Goal: Task Accomplishment & Management: Use online tool/utility

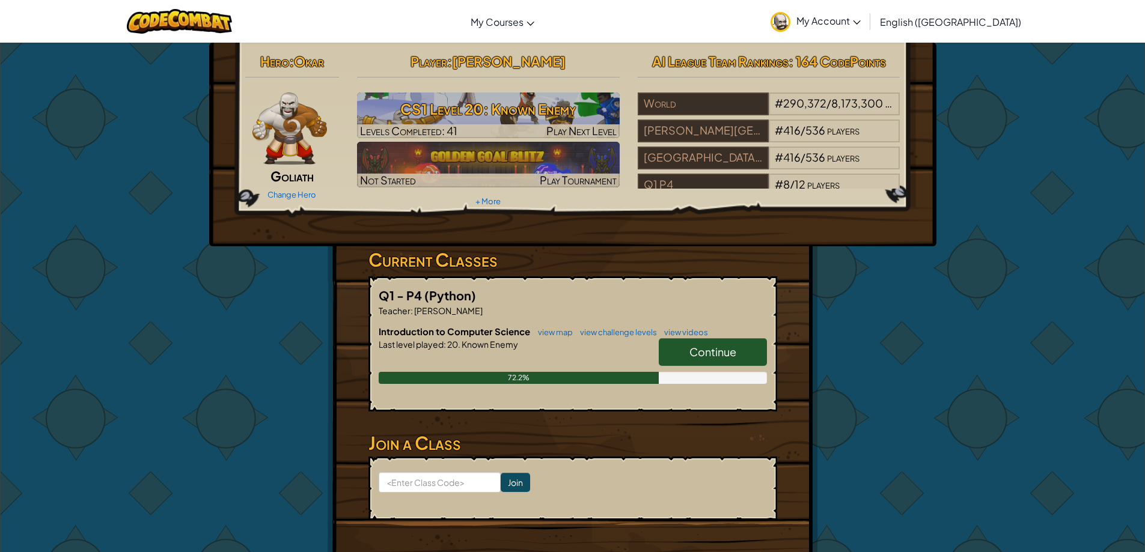
click at [720, 346] on span "Continue" at bounding box center [712, 352] width 47 height 14
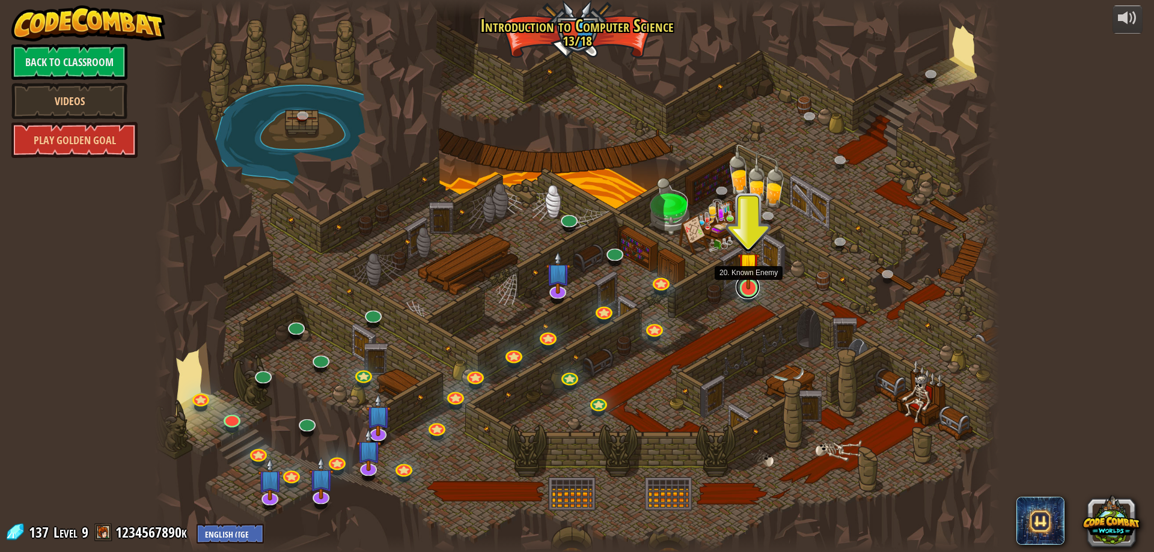
click at [748, 294] on link at bounding box center [748, 287] width 24 height 24
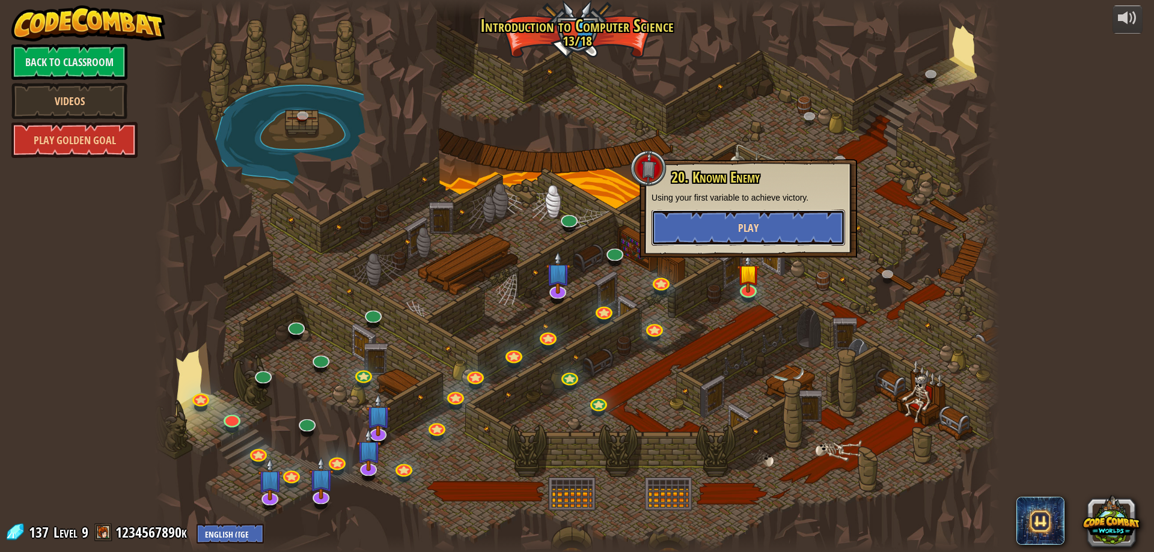
click at [724, 227] on button "Play" at bounding box center [749, 228] width 194 height 36
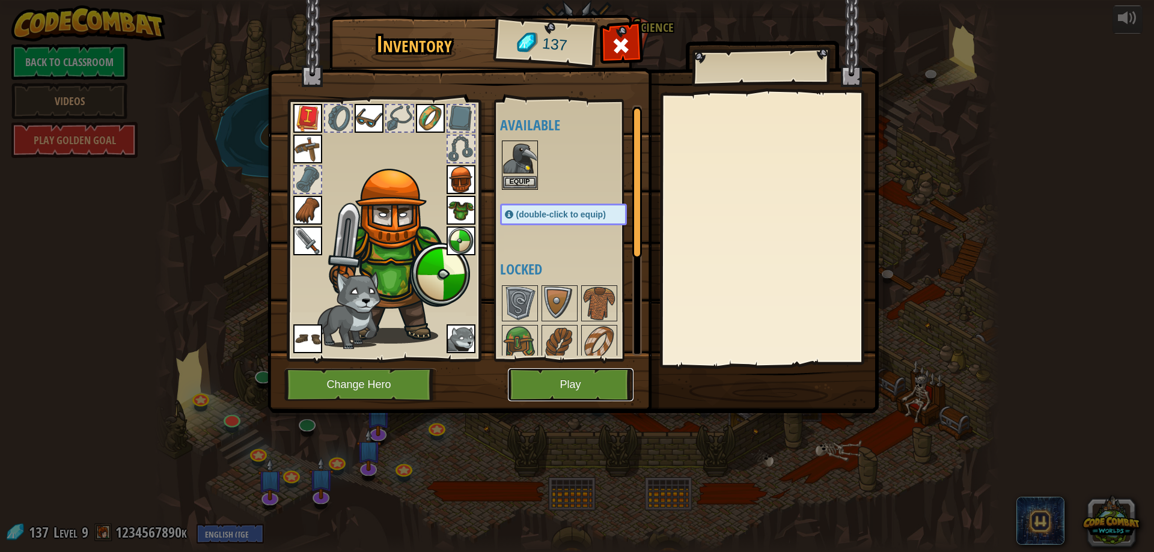
click at [587, 387] on button "Play" at bounding box center [571, 384] width 126 height 33
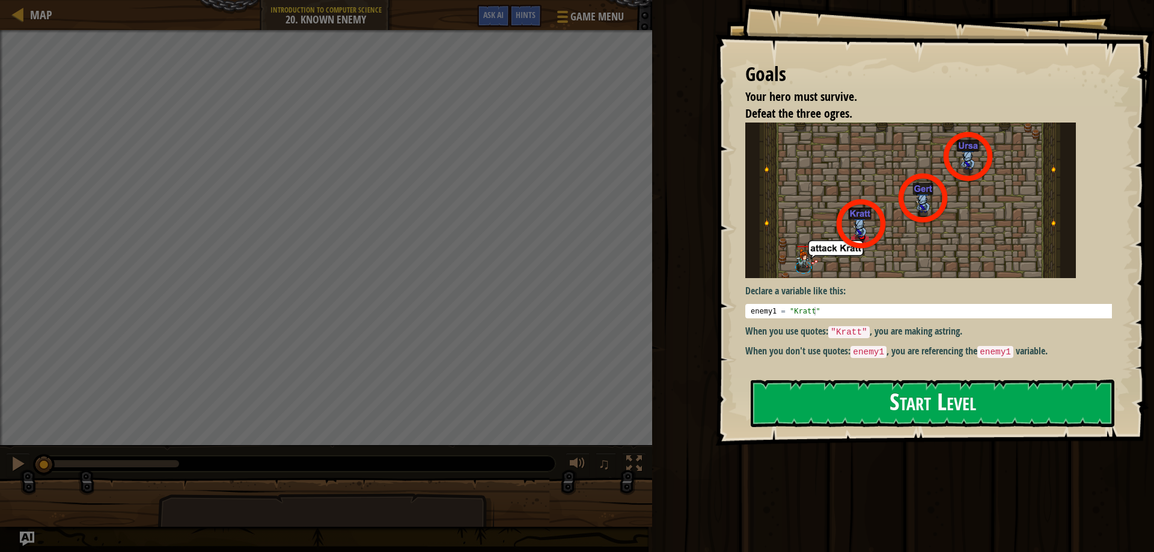
click at [844, 380] on button "Start Level" at bounding box center [933, 403] width 364 height 47
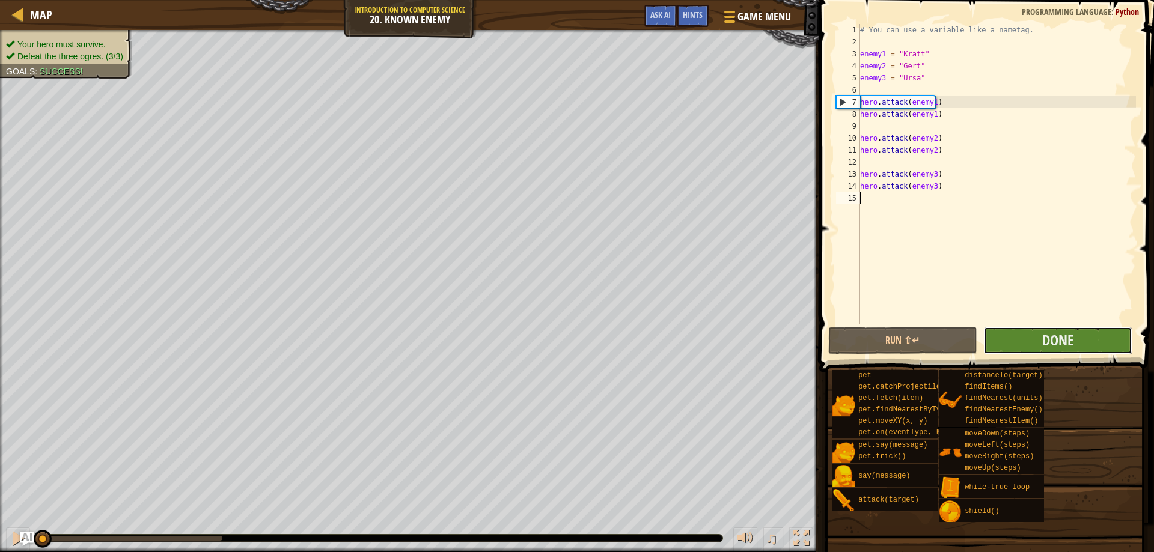
click at [1015, 341] on button "Done" at bounding box center [1057, 341] width 149 height 28
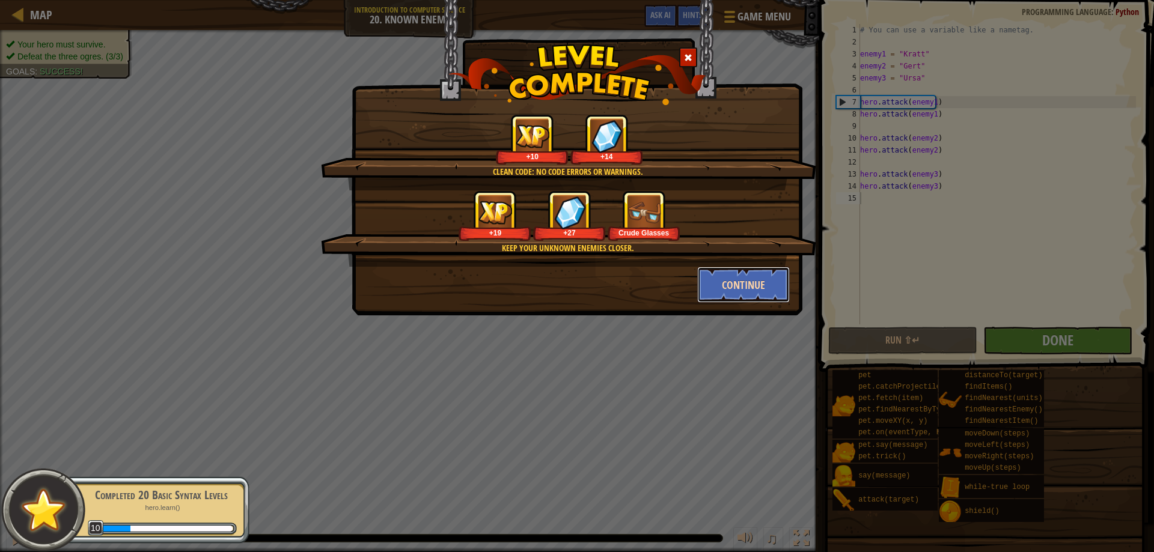
click at [728, 280] on button "Continue" at bounding box center [743, 285] width 93 height 36
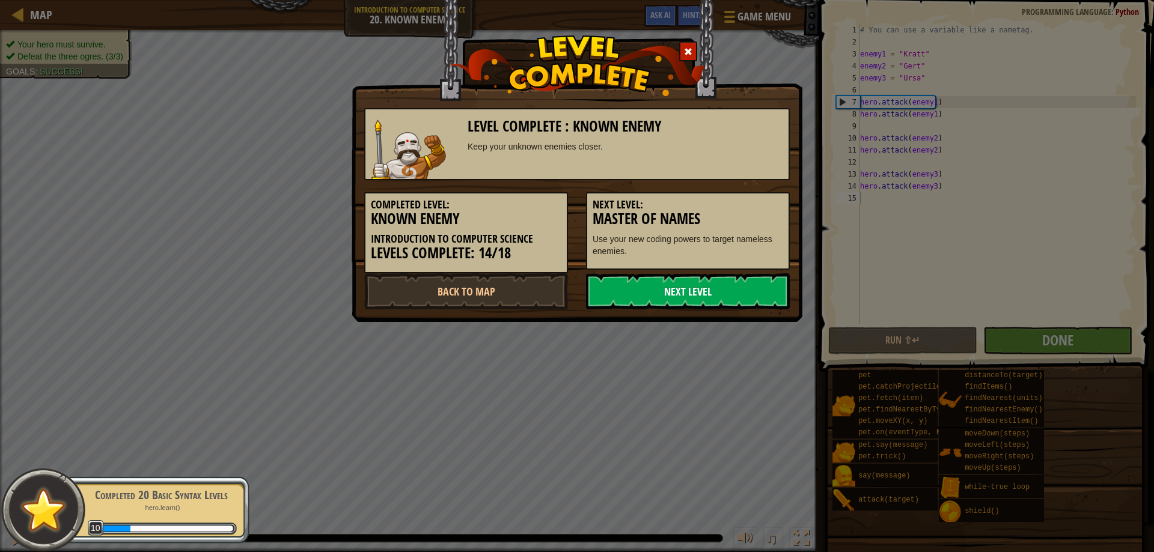
click at [668, 290] on link "Next Level" at bounding box center [688, 291] width 204 height 36
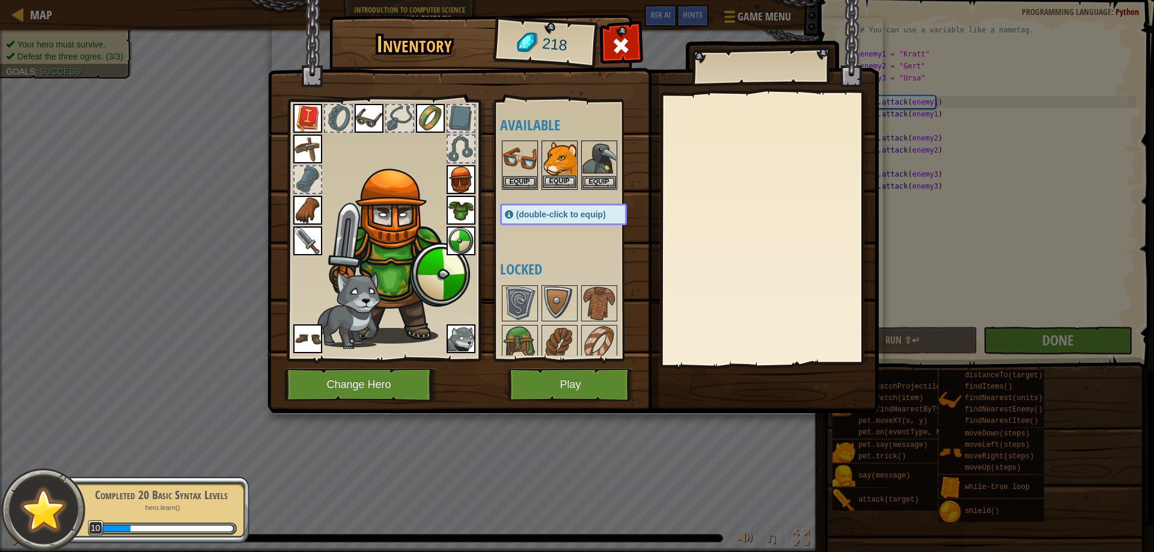
click at [558, 162] on img at bounding box center [560, 159] width 34 height 34
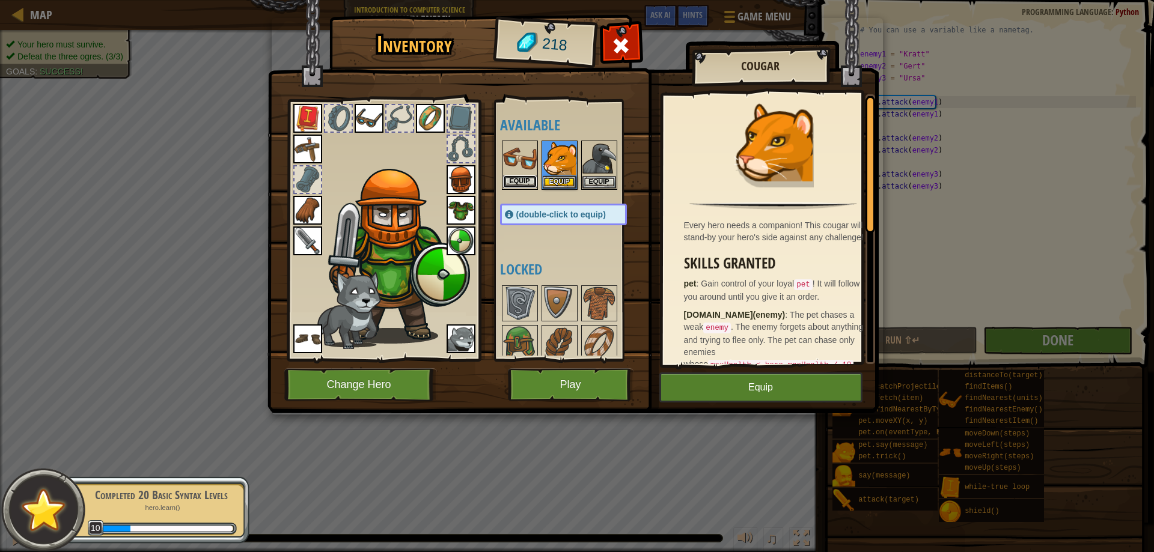
click at [524, 179] on button "Equip" at bounding box center [520, 182] width 34 height 13
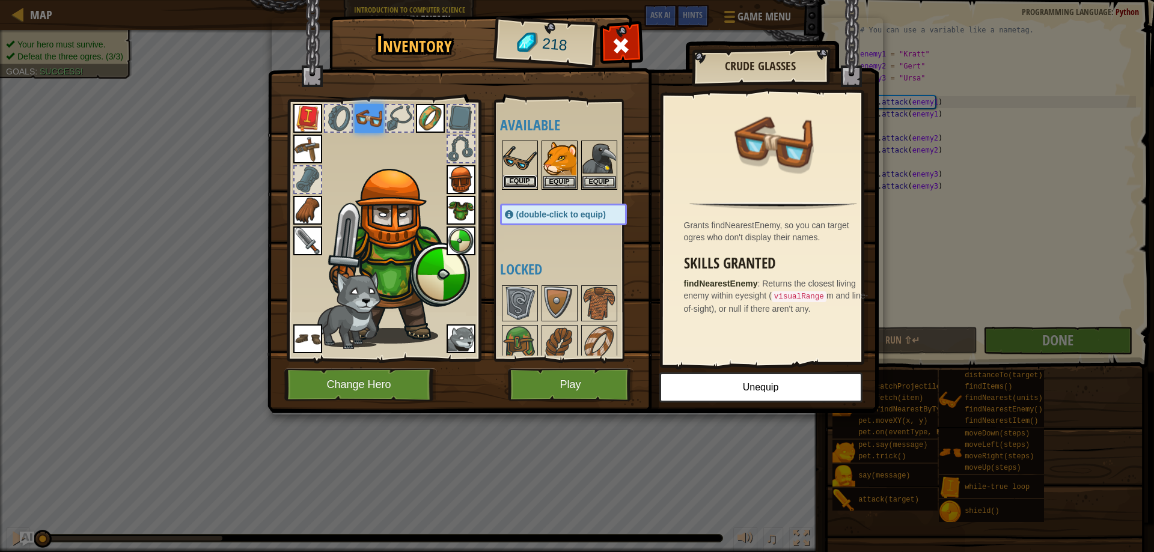
click at [528, 183] on button "Equip" at bounding box center [520, 182] width 34 height 13
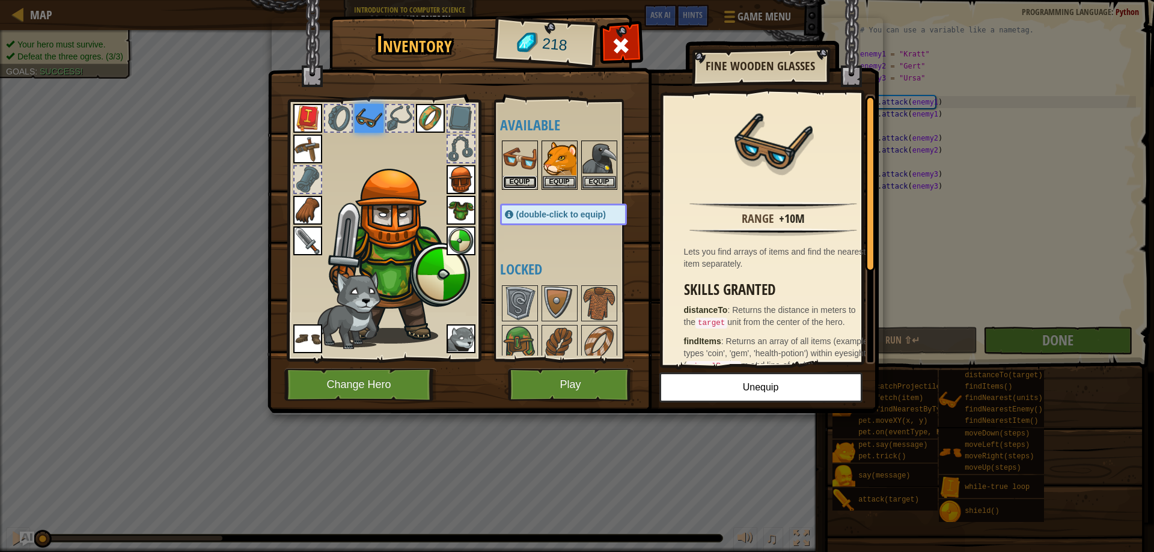
click at [528, 183] on button "Equip" at bounding box center [520, 182] width 34 height 13
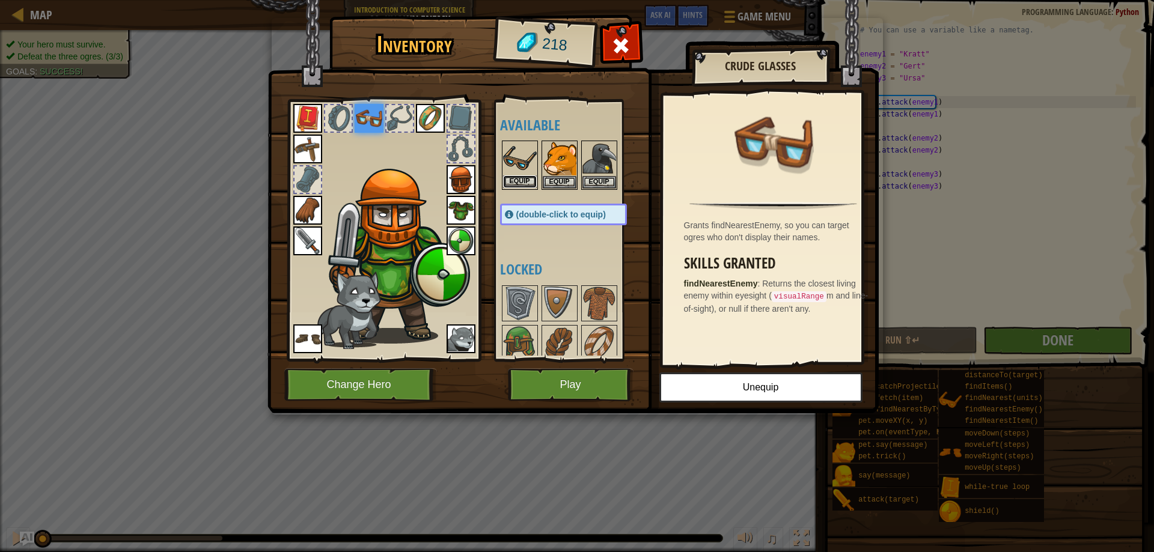
click at [528, 183] on button "Equip" at bounding box center [520, 182] width 34 height 13
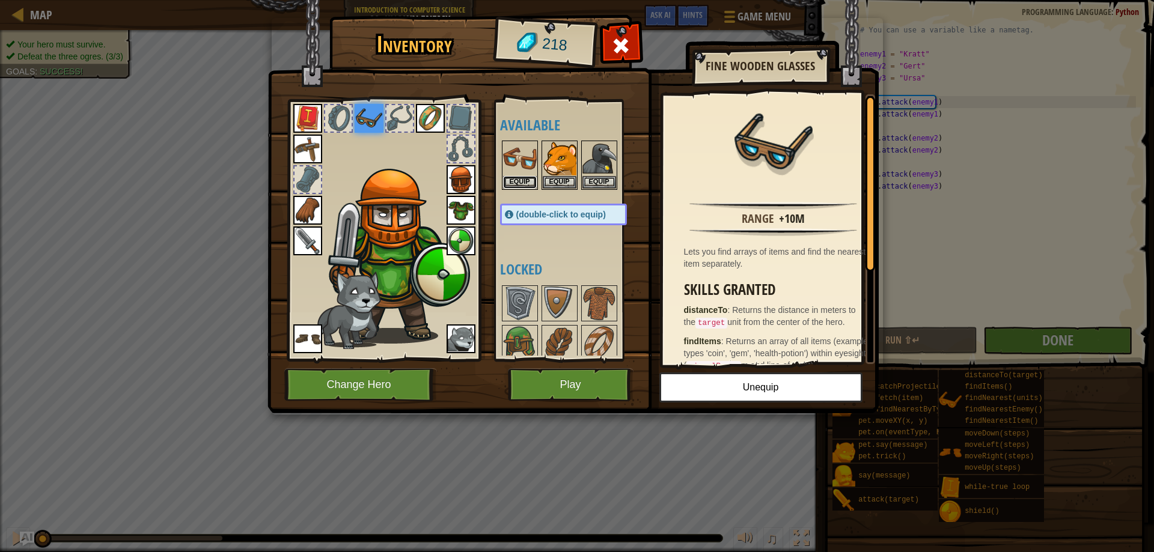
click at [528, 183] on button "Equip" at bounding box center [520, 182] width 34 height 13
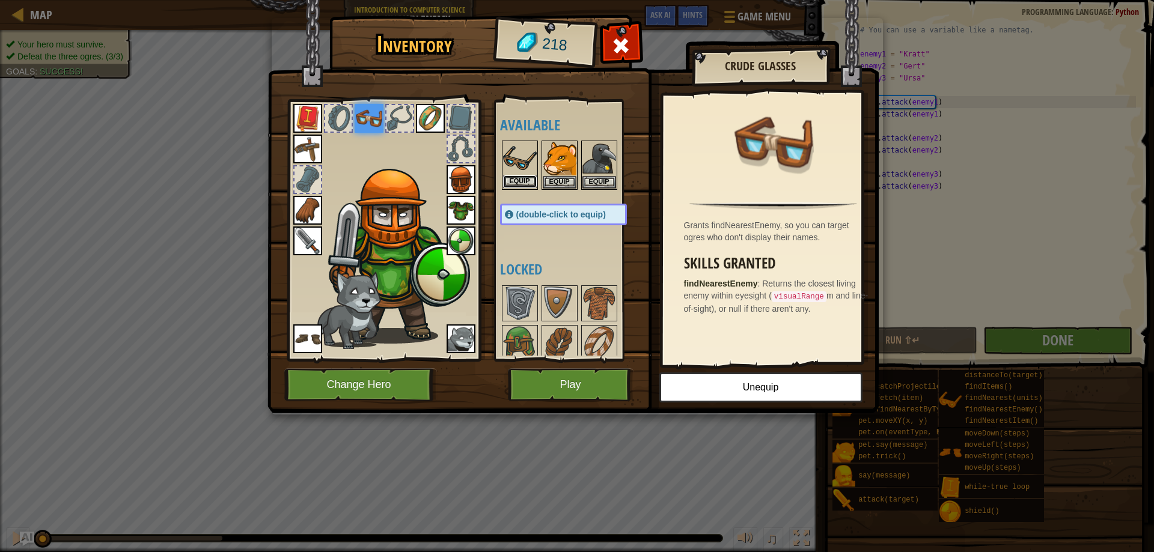
click at [512, 178] on button "Equip" at bounding box center [520, 182] width 34 height 13
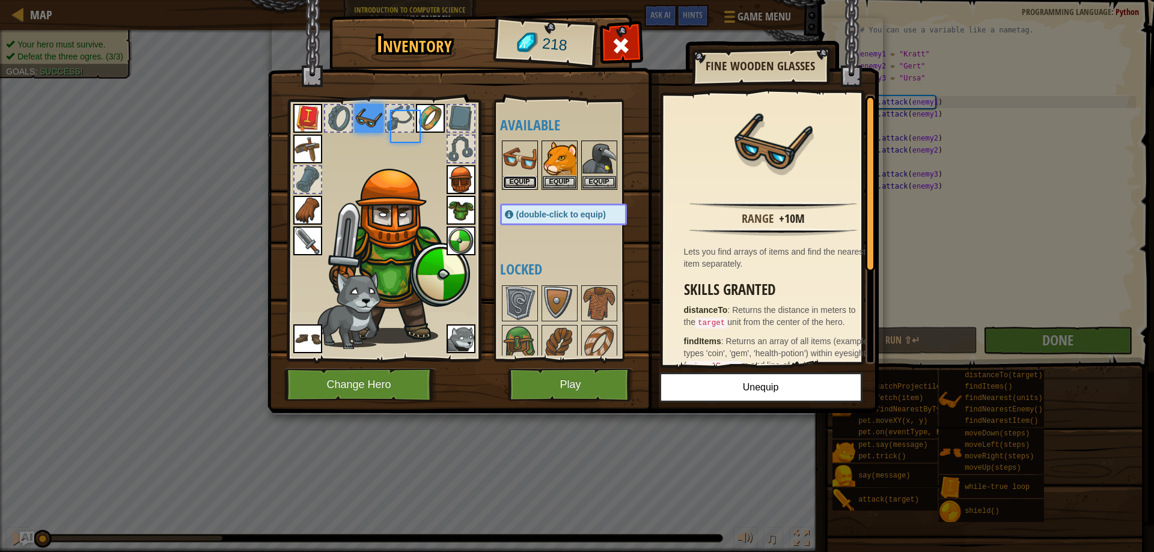
click at [512, 178] on button "Equip" at bounding box center [520, 182] width 34 height 13
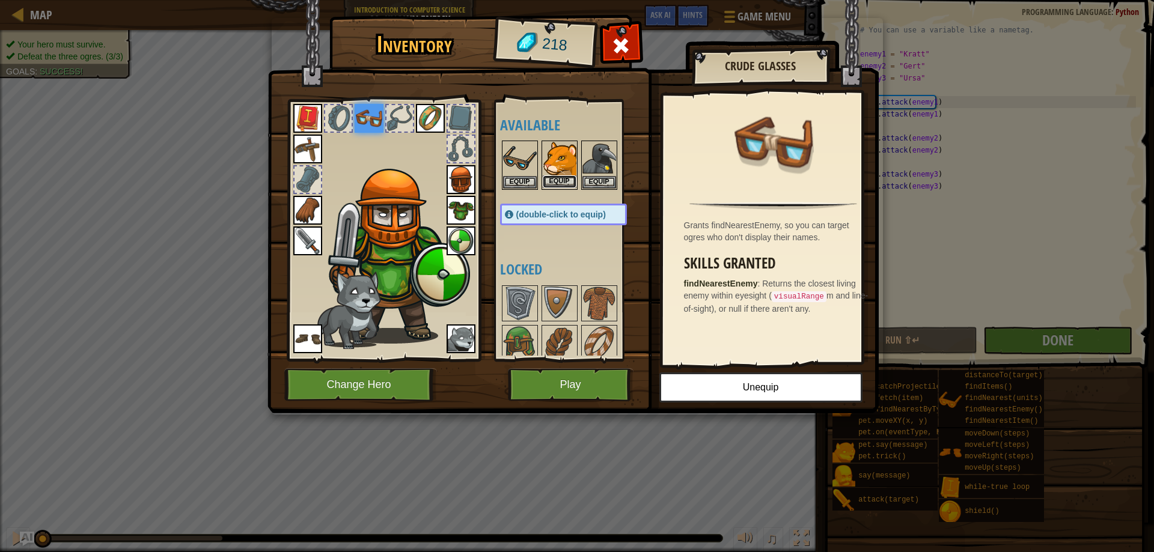
click at [554, 184] on button "Equip" at bounding box center [560, 182] width 34 height 13
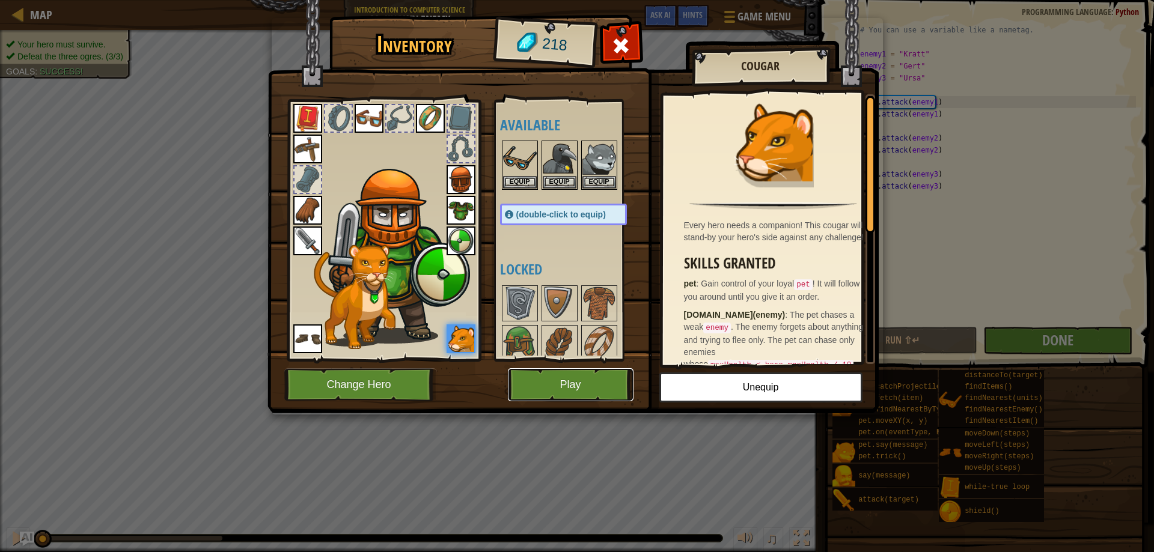
click at [574, 391] on button "Play" at bounding box center [571, 384] width 126 height 33
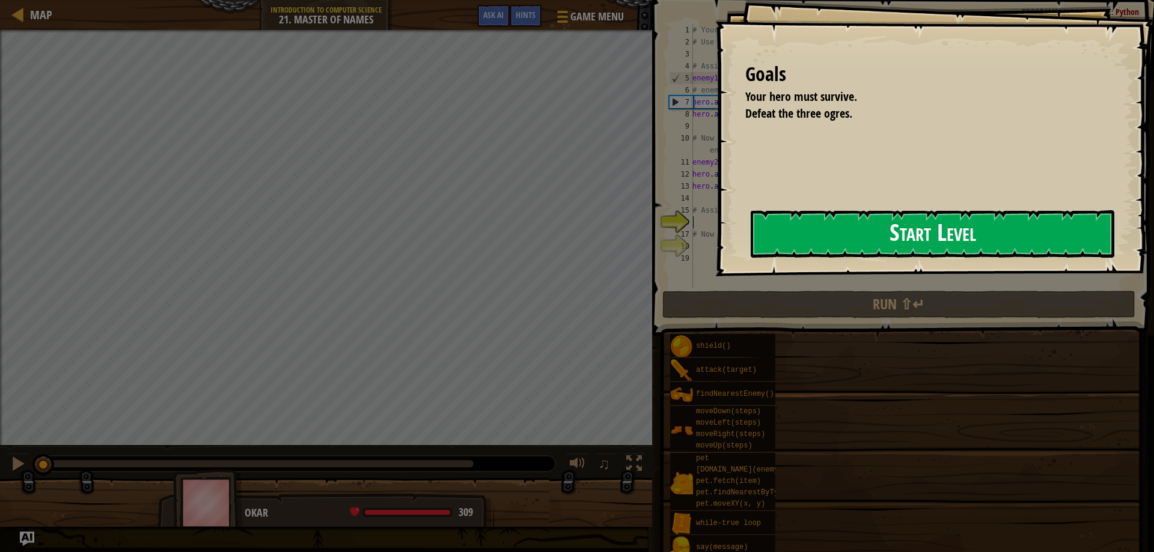
click at [829, 251] on button "Start Level" at bounding box center [933, 233] width 364 height 47
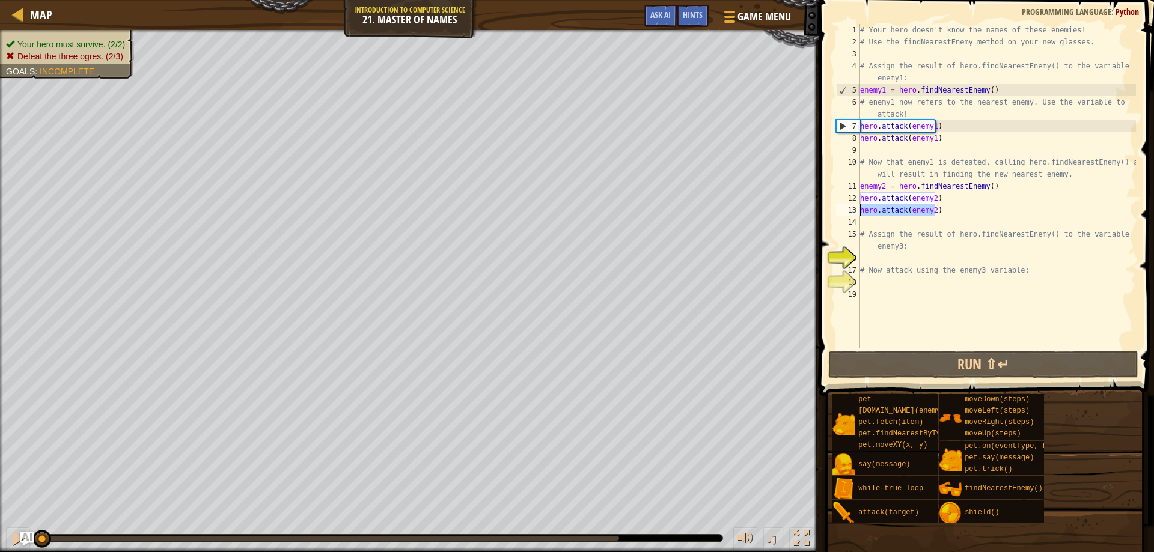
drag, startPoint x: 947, startPoint y: 213, endPoint x: 857, endPoint y: 215, distance: 90.2
click at [857, 215] on div "1 2 3 4 5 6 7 8 9 10 11 12 13 14 15 16 17 18 19 # Your hero doesn't know the na…" at bounding box center [985, 186] width 302 height 325
type textarea "hero.attack(enemy2)"
click at [866, 258] on div "# Your hero doesn't know the names of these enemies! # Use the findNearestEnemy…" at bounding box center [997, 198] width 278 height 349
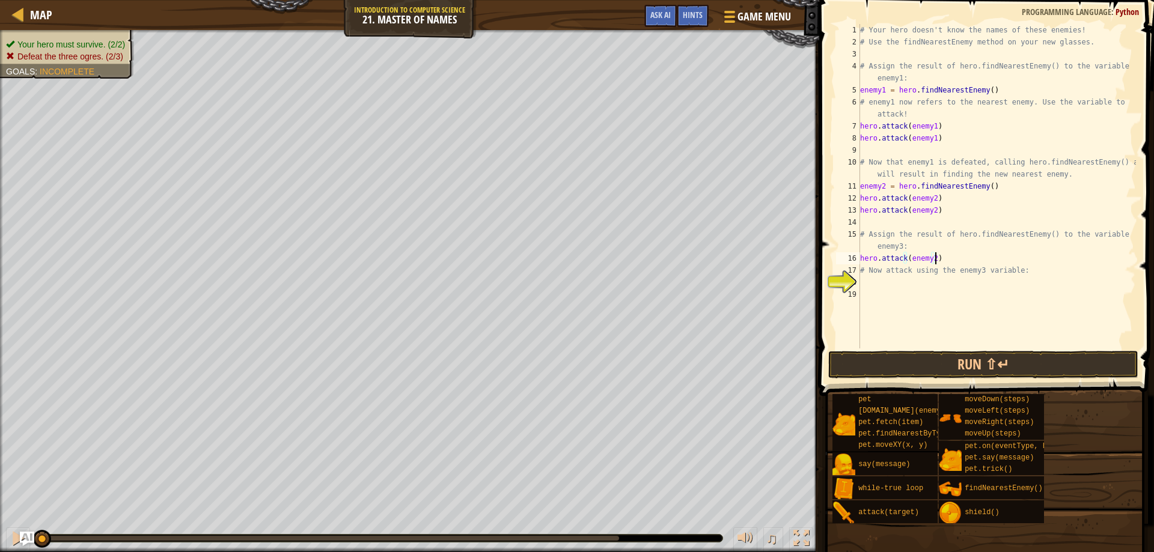
click at [930, 260] on div "# Your hero doesn't know the names of these enemies! # Use the findNearestEnemy…" at bounding box center [997, 198] width 278 height 349
click at [945, 257] on div "# Your hero doesn't know the names of these enemies! # Use the findNearestEnemy…" at bounding box center [997, 198] width 278 height 349
drag, startPoint x: 945, startPoint y: 257, endPoint x: 860, endPoint y: 258, distance: 84.8
click at [860, 258] on div "# Your hero doesn't know the names of these enemies! # Use the findNearestEnemy…" at bounding box center [997, 198] width 278 height 349
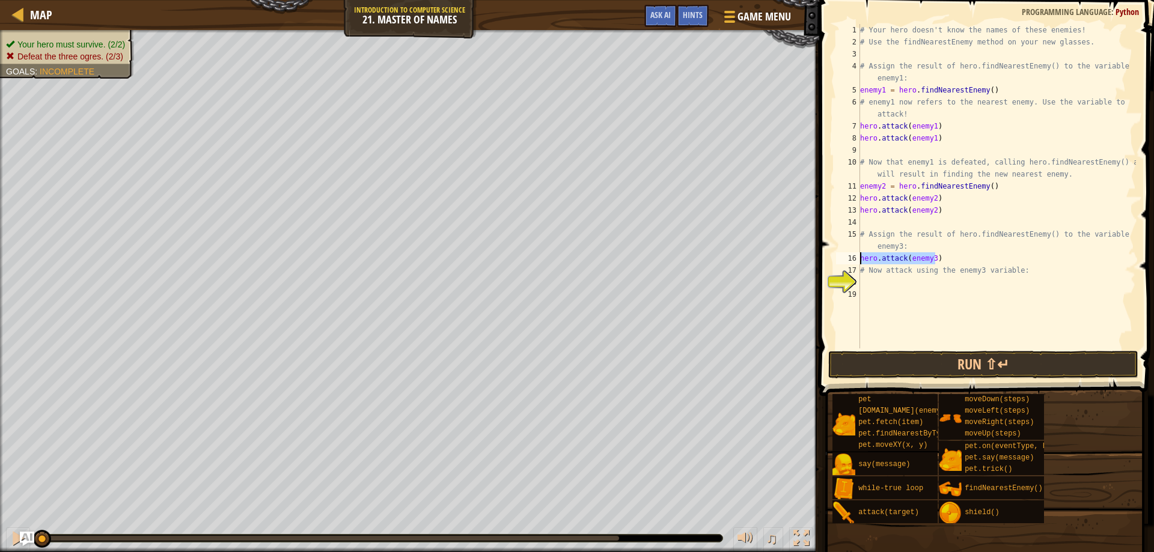
type textarea "hero.attack(enemy3)"
click at [942, 257] on div "# Your hero doesn't know the names of these enemies! # Use the findNearestEnemy…" at bounding box center [997, 186] width 278 height 325
click at [940, 260] on div "# Your hero doesn't know the names of these enemies! # Use the findNearestEnemy…" at bounding box center [997, 198] width 278 height 349
paste textarea "hero.attack(enemy3)"
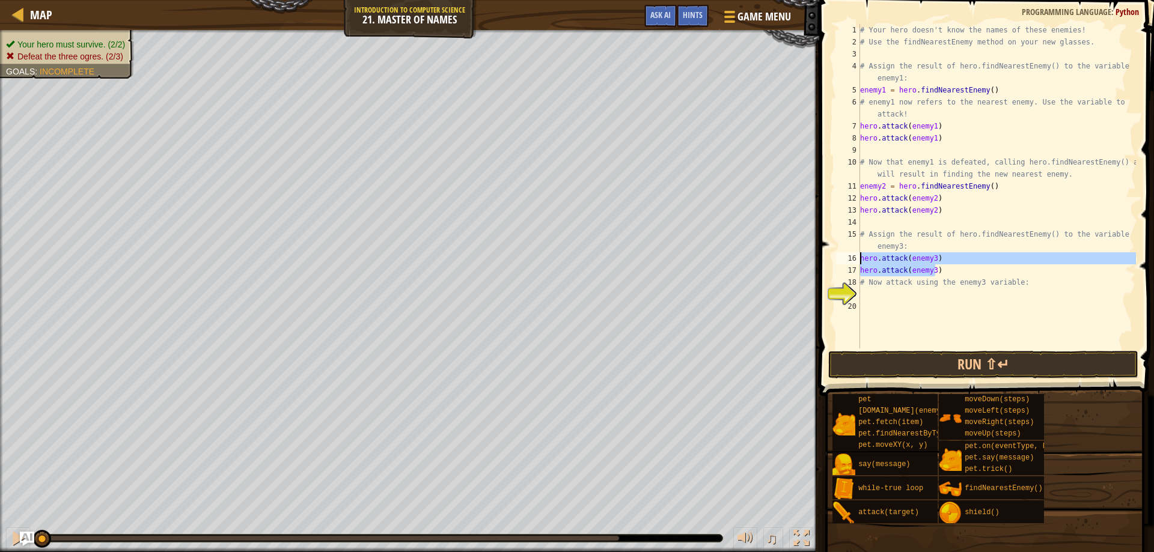
drag, startPoint x: 939, startPoint y: 275, endPoint x: 856, endPoint y: 255, distance: 85.9
click at [856, 255] on div "hero.attack(enemy3) 1 2 3 4 5 6 7 8 9 10 11 12 13 14 15 16 17 18 19 20 # Your h…" at bounding box center [985, 186] width 302 height 325
type textarea "hero.attack(enemy3) hero.attack(enemy3)"
click at [875, 289] on div "# Your hero doesn't know the names of these enemies! # Use the findNearestEnemy…" at bounding box center [997, 198] width 278 height 349
paste textarea "hero.attack(enemy3)"
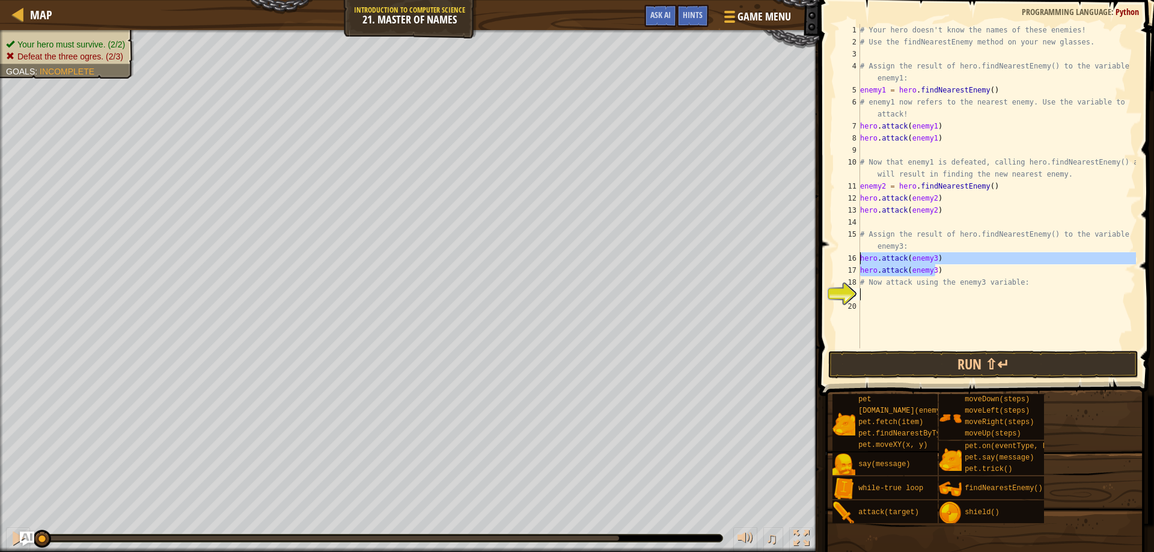
type textarea "hero.attack(enemy3)"
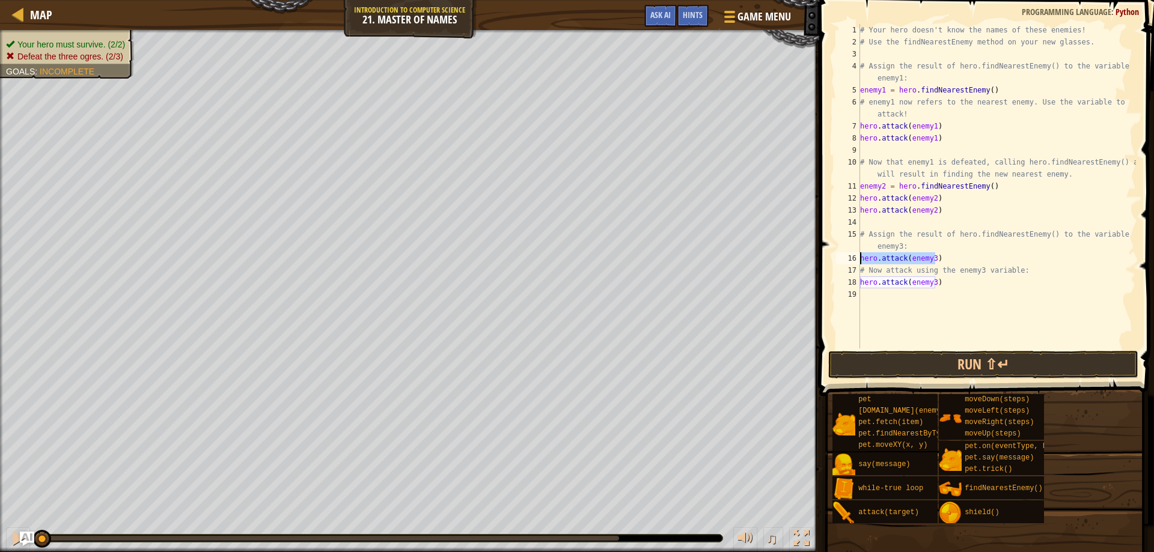
drag, startPoint x: 939, startPoint y: 260, endPoint x: 858, endPoint y: 256, distance: 81.3
click at [858, 256] on div "hero.attack(enemy3) 1 2 3 4 5 6 7 8 9 10 11 12 13 14 15 16 17 18 19 # Your hero…" at bounding box center [985, 186] width 302 height 325
click at [860, 293] on div "19" at bounding box center [848, 295] width 24 height 12
paste textarea "hero.attack(enemy3)"
type textarea "hero.attack(enemy3)"
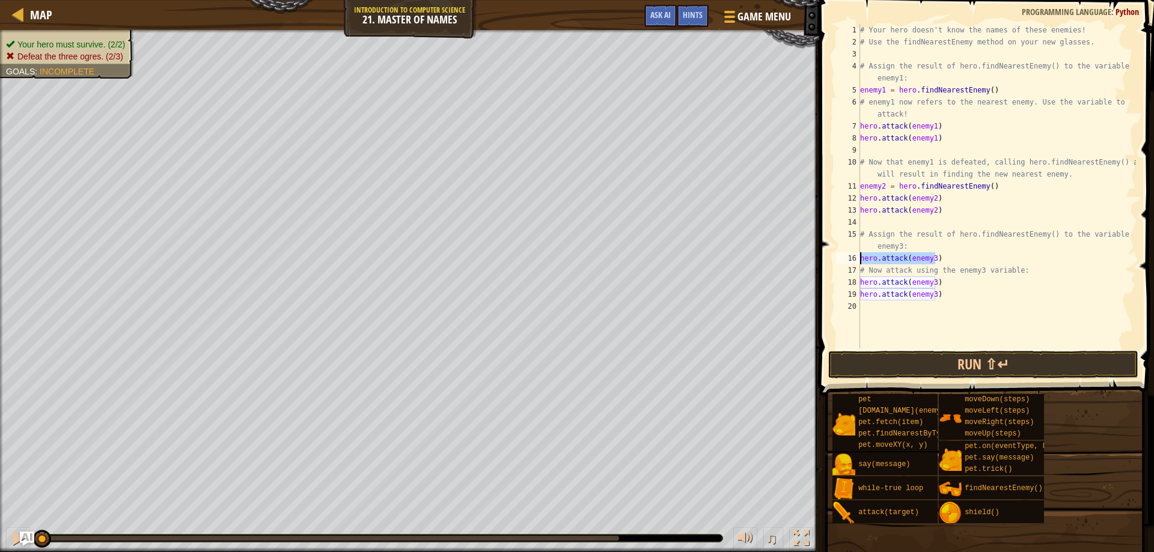
drag, startPoint x: 939, startPoint y: 260, endPoint x: 857, endPoint y: 255, distance: 83.1
click at [857, 255] on div "hero.attack(enemy3) 1 2 3 4 5 6 7 8 9 10 11 12 13 14 15 16 17 18 19 20 # Your h…" at bounding box center [985, 186] width 302 height 325
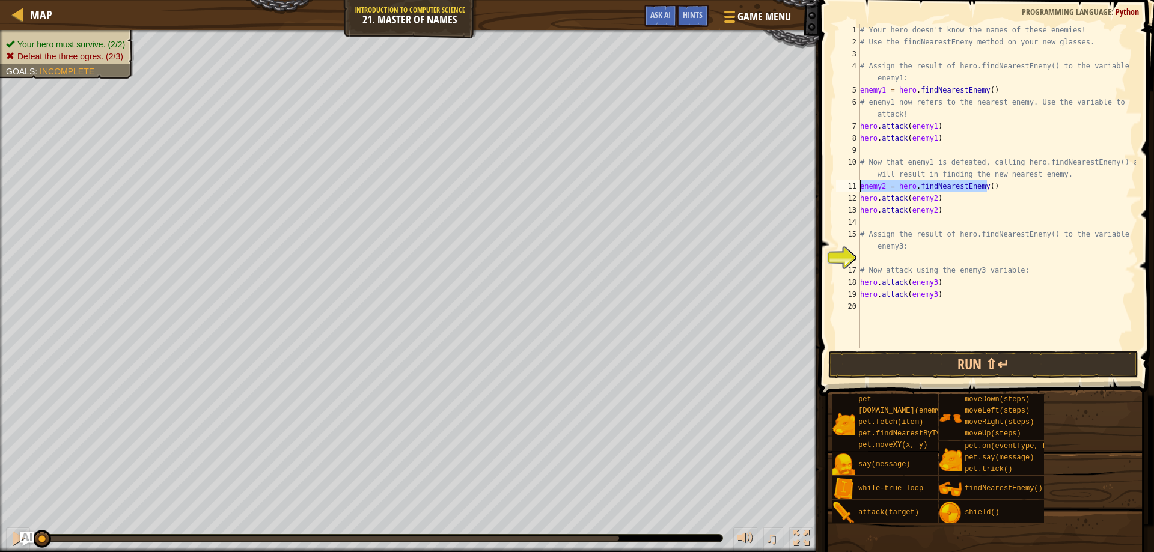
drag, startPoint x: 989, startPoint y: 185, endPoint x: 853, endPoint y: 187, distance: 136.5
click at [853, 187] on div "1 2 3 4 5 6 7 8 9 10 11 12 13 14 15 16 17 18 19 20 # Your hero doesn't know the…" at bounding box center [985, 186] width 302 height 325
type textarea "enemy2 = hero.findNearestEnemy()"
click at [873, 254] on div "# Your hero doesn't know the names of these enemies! # Use the findNearestEnemy…" at bounding box center [997, 198] width 278 height 349
paste textarea "enemy2 = hero.findNearestEnemy()"
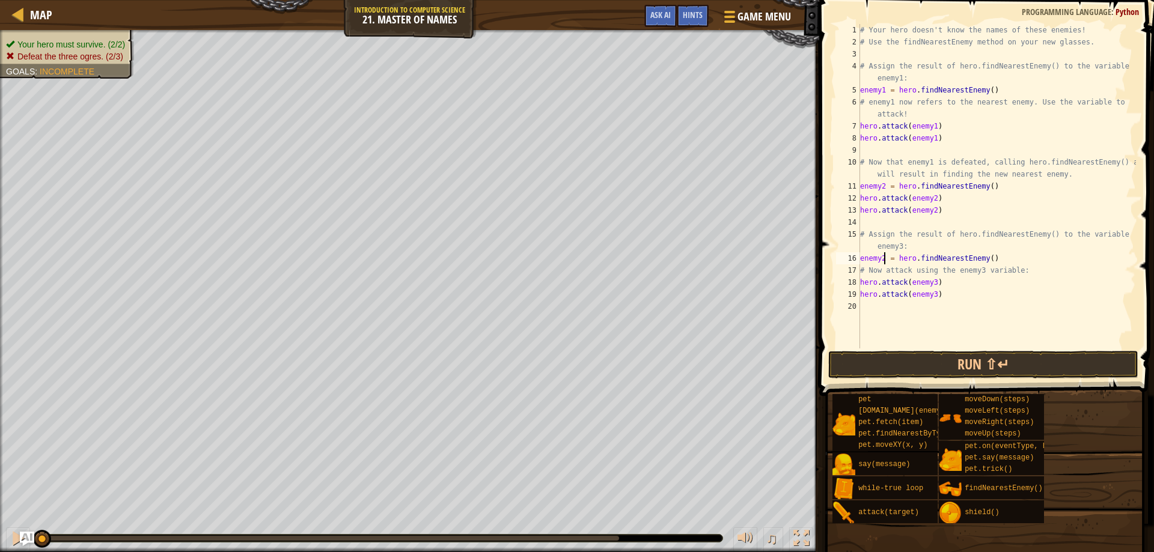
click at [883, 260] on div "# Your hero doesn't know the names of these enemies! # Use the findNearestEnemy…" at bounding box center [997, 198] width 278 height 349
type textarea "enemy3 = hero.findNearestEnemy()"
click at [880, 360] on button "Run ⇧↵" at bounding box center [983, 365] width 311 height 28
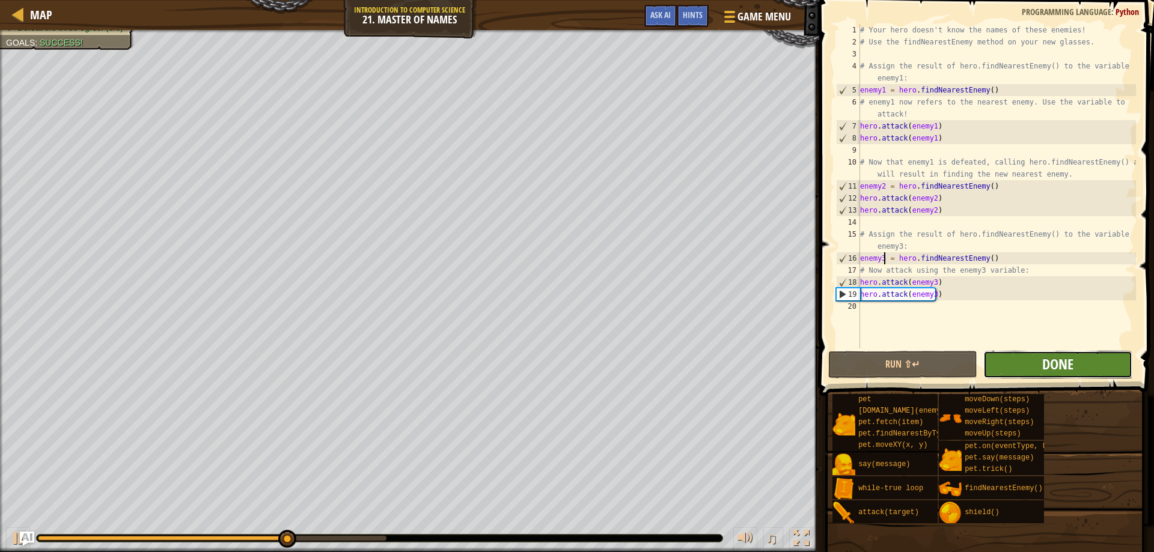
click at [1055, 361] on span "Done" at bounding box center [1057, 364] width 31 height 19
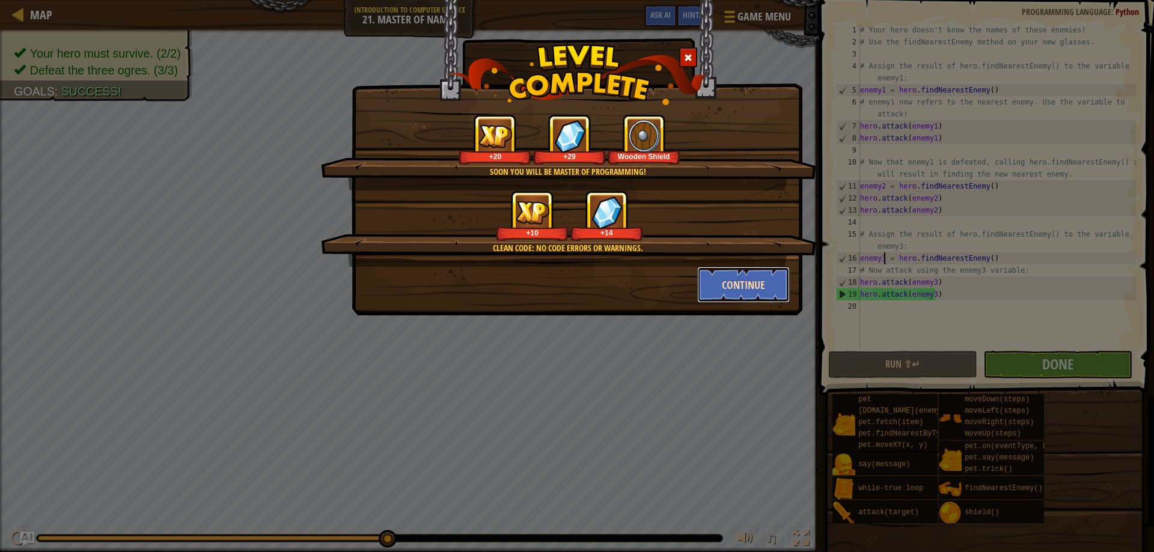
click at [733, 279] on button "Continue" at bounding box center [743, 285] width 93 height 36
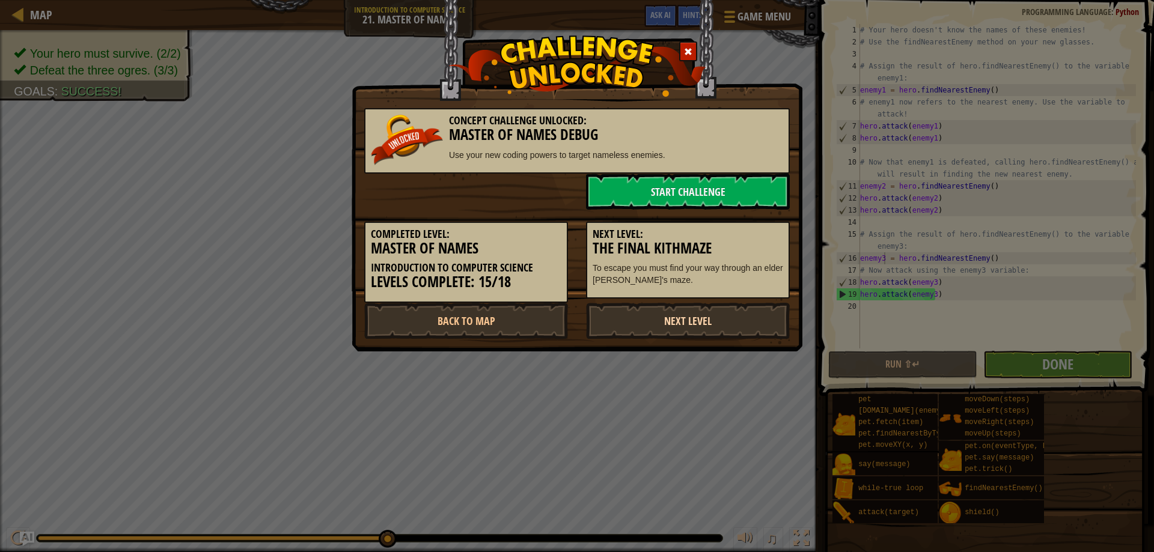
click at [631, 319] on link "Next Level" at bounding box center [688, 321] width 204 height 36
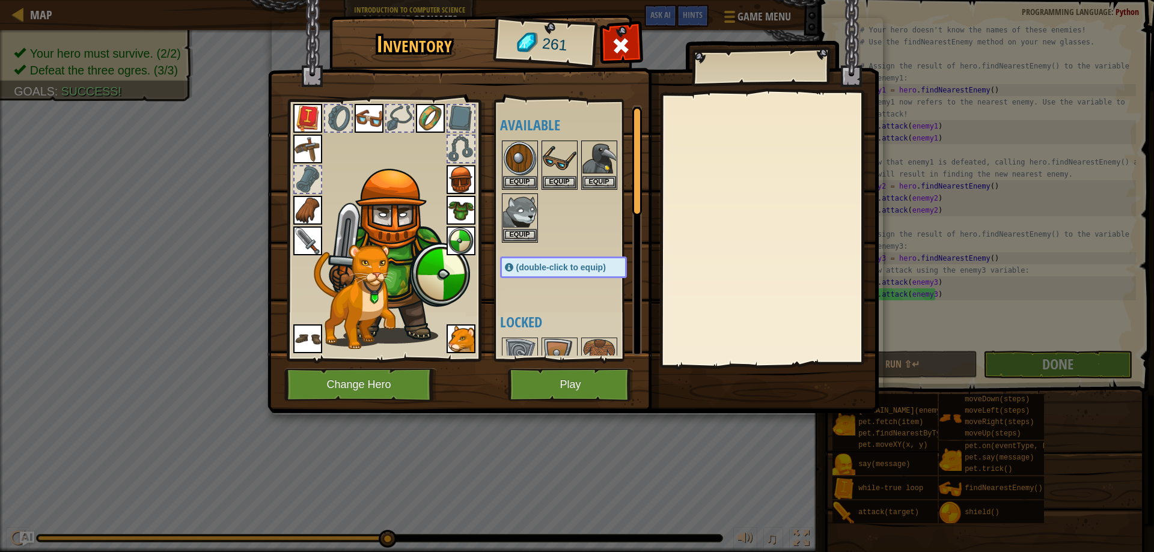
click at [459, 240] on img at bounding box center [461, 241] width 29 height 29
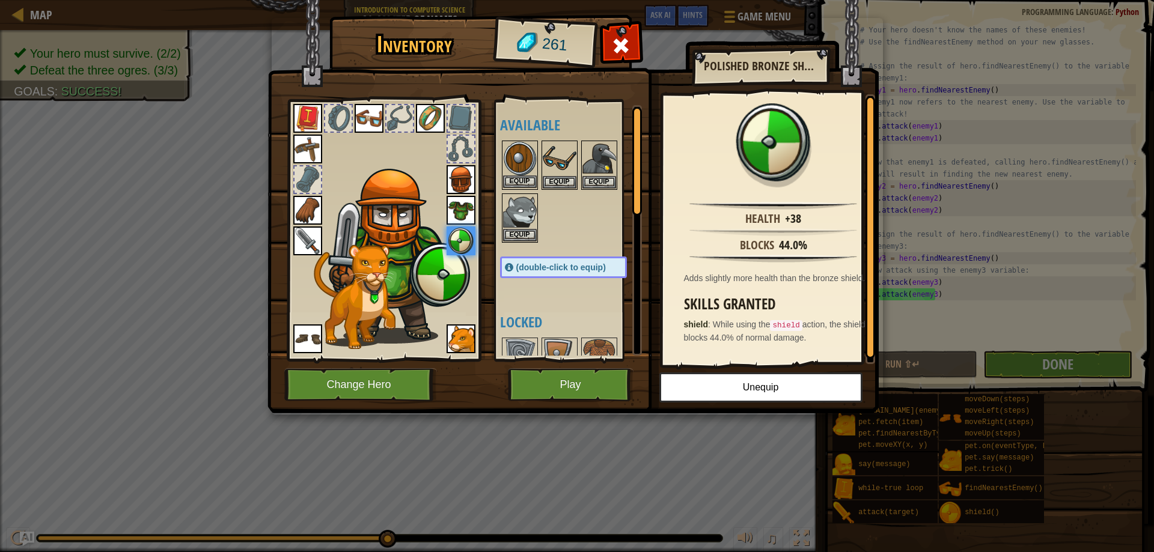
click at [519, 175] on img at bounding box center [520, 159] width 34 height 34
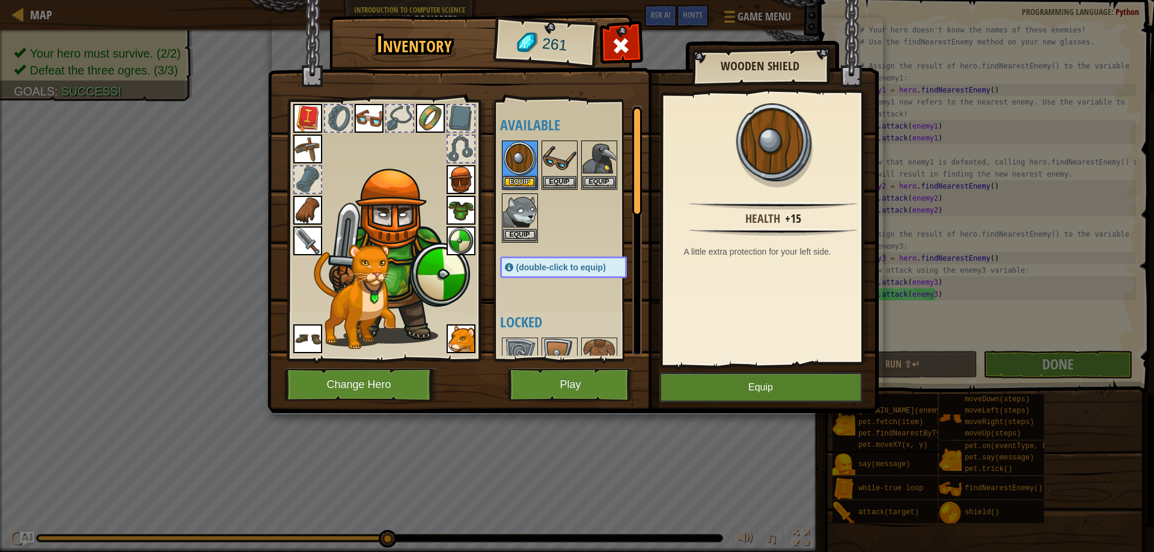
click at [459, 238] on img at bounding box center [461, 241] width 29 height 29
